Goal: Task Accomplishment & Management: Complete application form

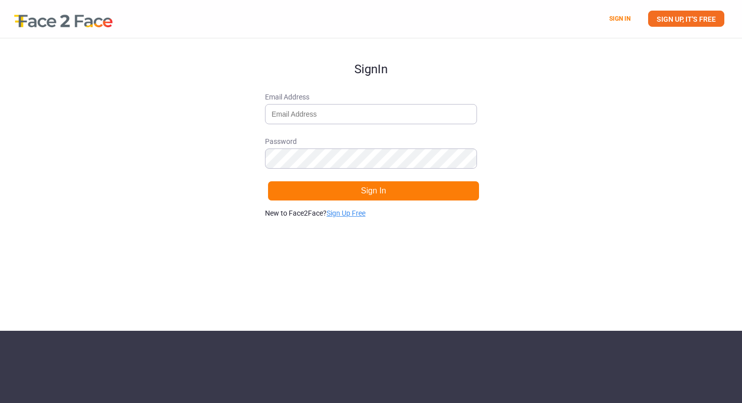
click at [344, 214] on link "Sign Up Free" at bounding box center [345, 213] width 39 height 8
click at [339, 109] on input "Email Address" at bounding box center [371, 114] width 212 height 20
type input "[EMAIL_ADDRESS][DOMAIN_NAME]"
click at [235, 234] on div "Sign Up Email Address [EMAIL_ADDRESS][DOMAIN_NAME] Password Sign Up Already hav…" at bounding box center [371, 184] width 742 height 292
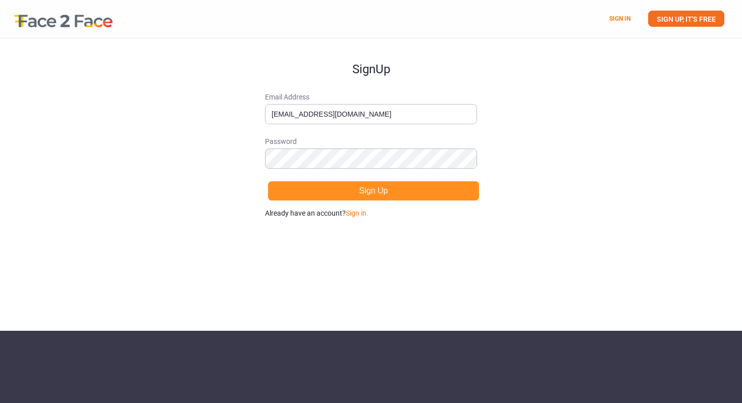
click at [395, 192] on button "Sign Up" at bounding box center [373, 191] width 212 height 20
